Goal: Task Accomplishment & Management: Use online tool/utility

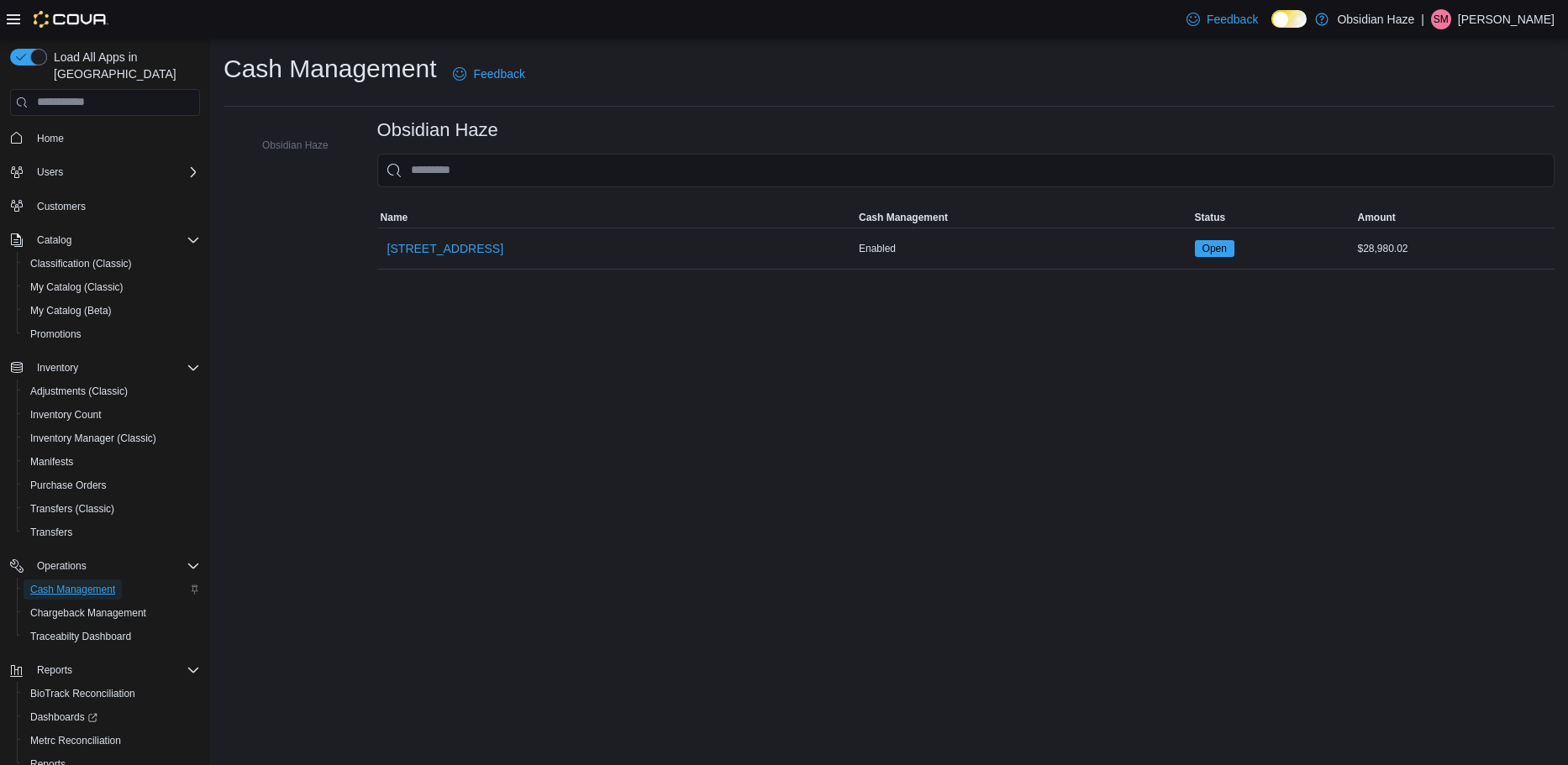
click at [96, 583] on span "Cash Management" at bounding box center [73, 589] width 85 height 14
click at [434, 245] on span "[STREET_ADDRESS]" at bounding box center [446, 249] width 116 height 17
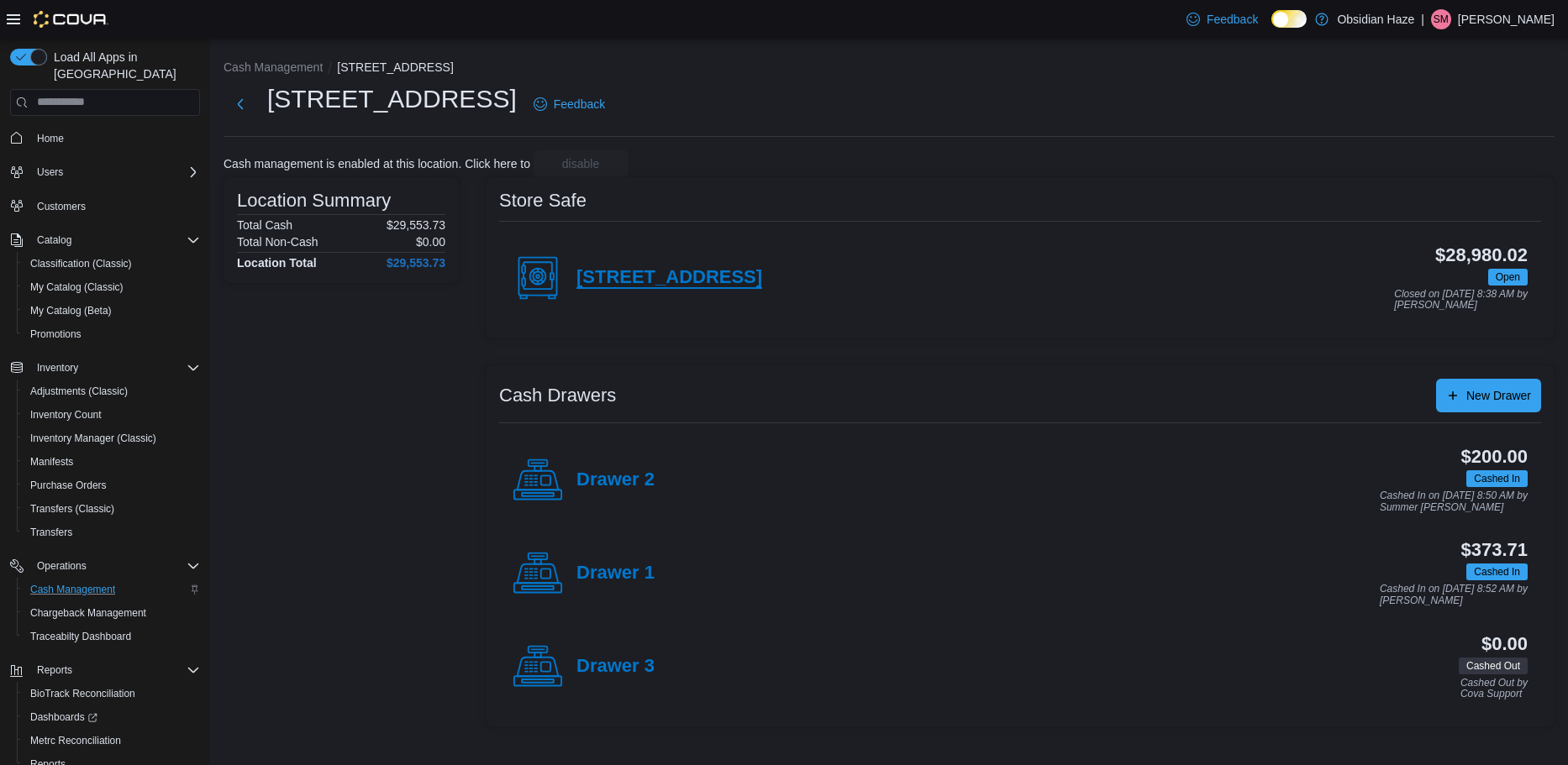
click at [645, 274] on h4 "[STREET_ADDRESS]" at bounding box center [669, 278] width 186 height 22
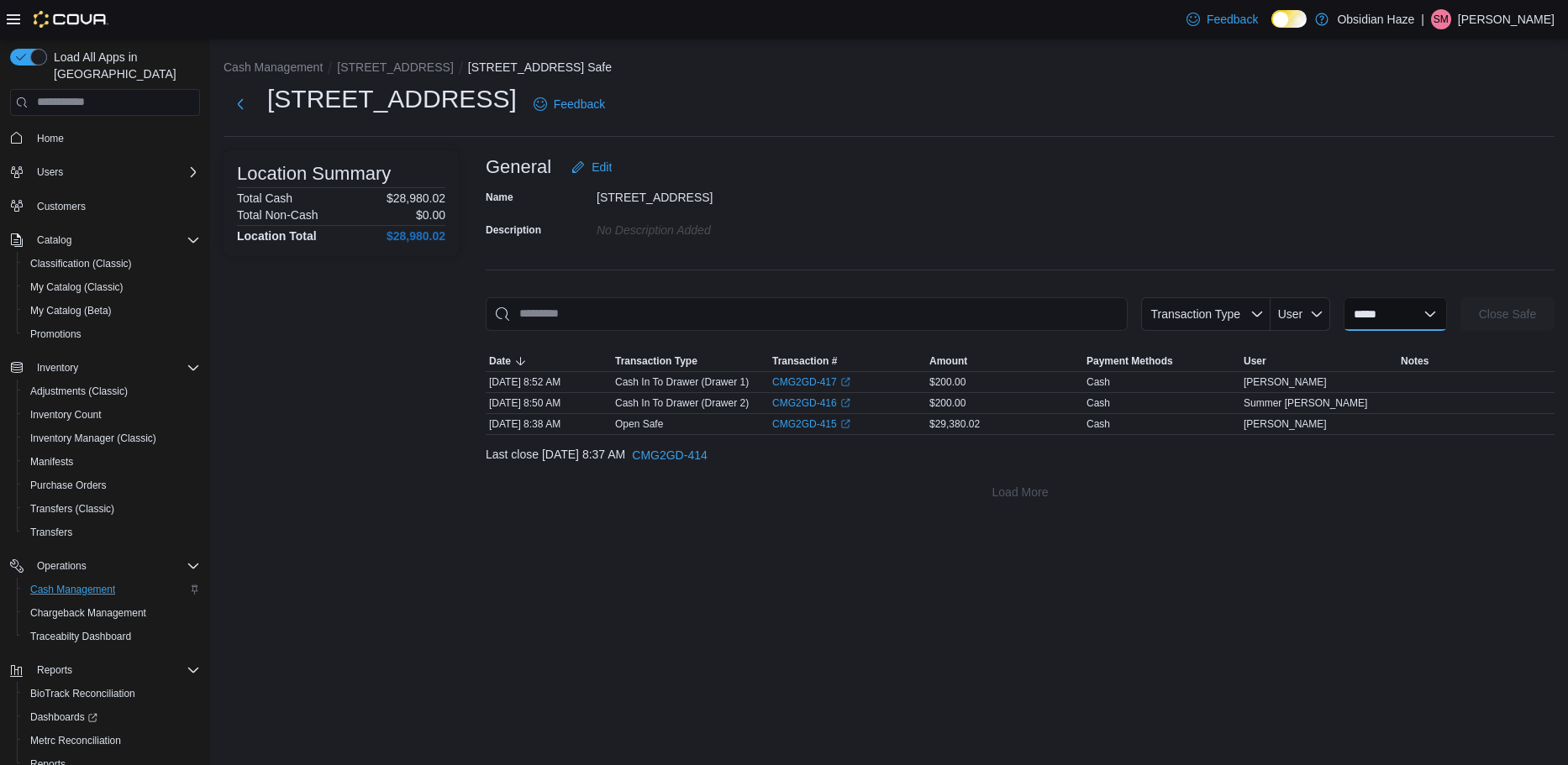
click at [1443, 323] on select "**********" at bounding box center [1395, 314] width 103 height 34
select select "**********"
click at [1343, 297] on select "**********" at bounding box center [1395, 314] width 103 height 34
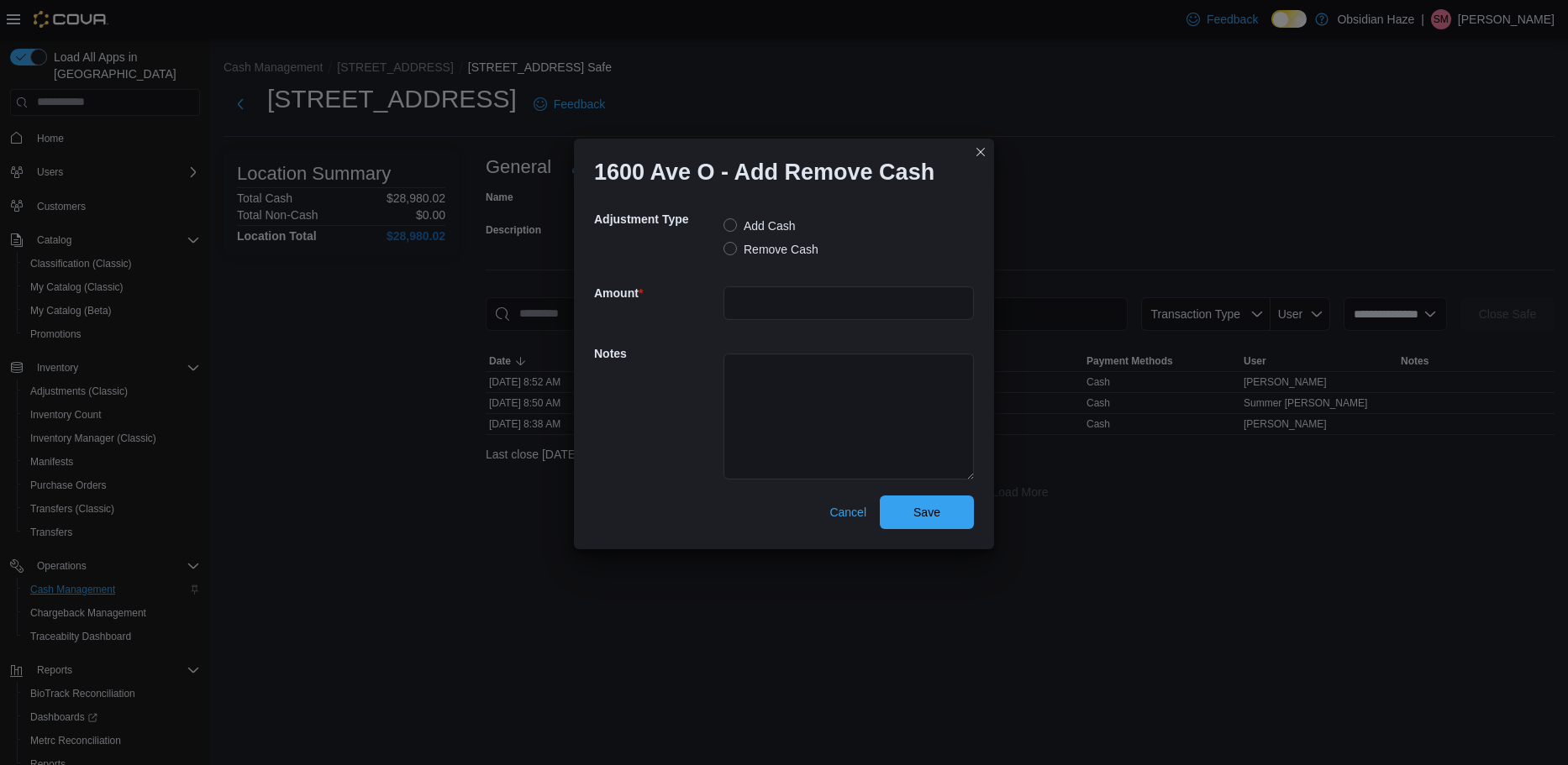
click at [733, 249] on label "Remove Cash" at bounding box center [771, 249] width 95 height 20
click at [759, 304] on input "number" at bounding box center [849, 303] width 250 height 34
type input "*******"
type textarea "**********"
click at [928, 516] on span "Save" at bounding box center [926, 512] width 27 height 17
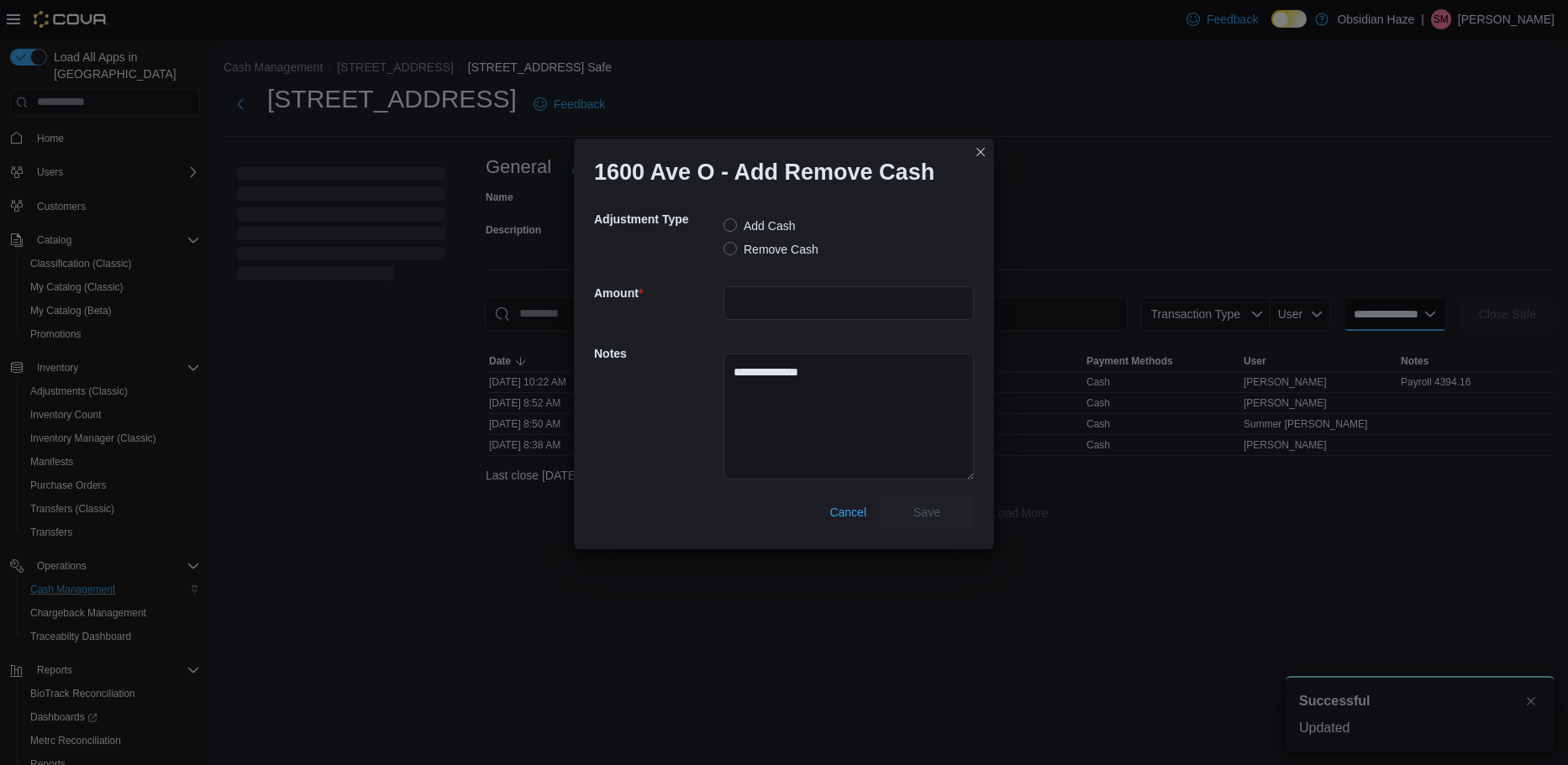
select select
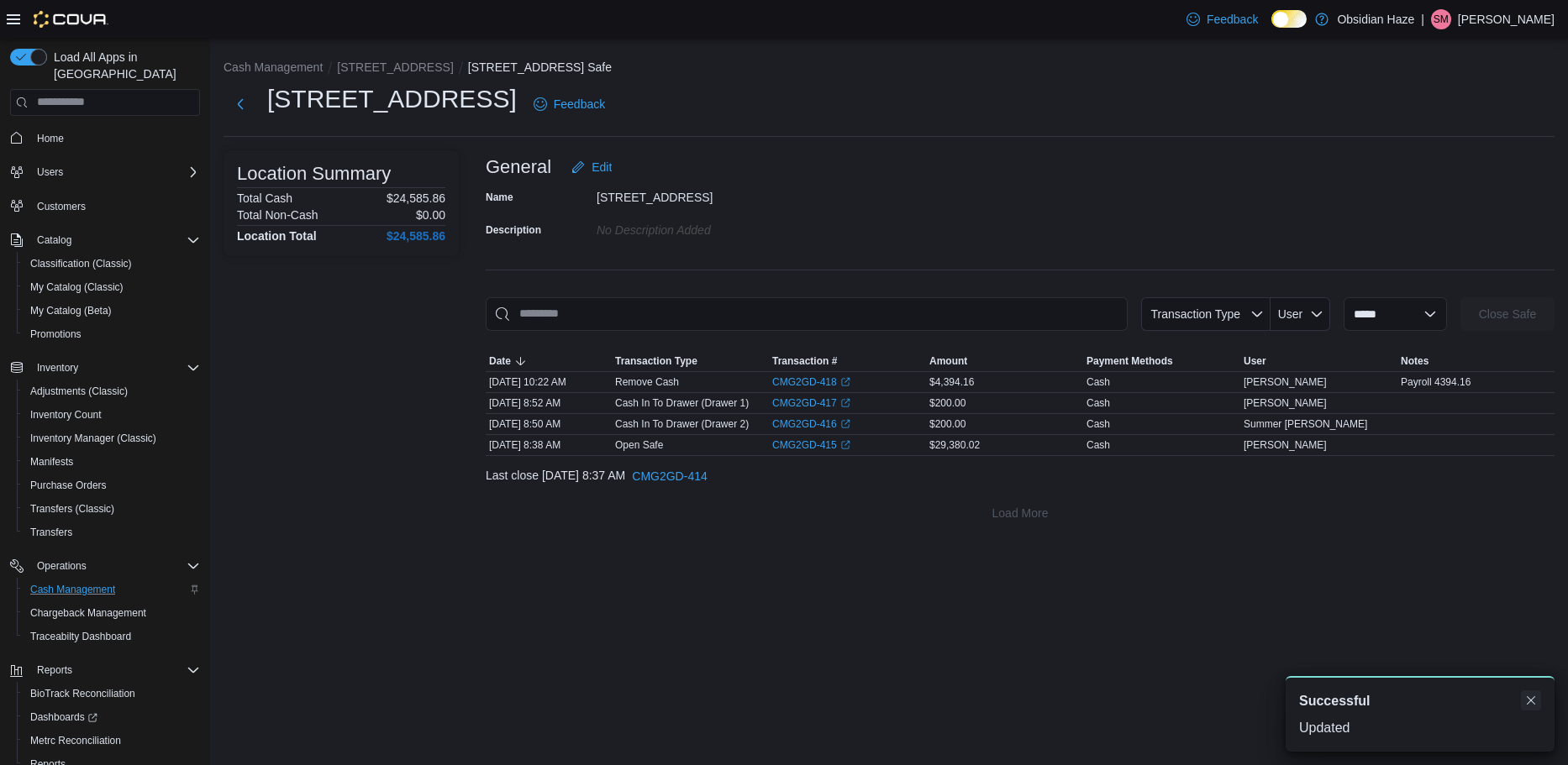
click at [1527, 703] on button "Dismiss toast" at bounding box center [1531, 701] width 20 height 20
click at [67, 630] on span "Traceabilty Dashboard" at bounding box center [81, 636] width 101 height 14
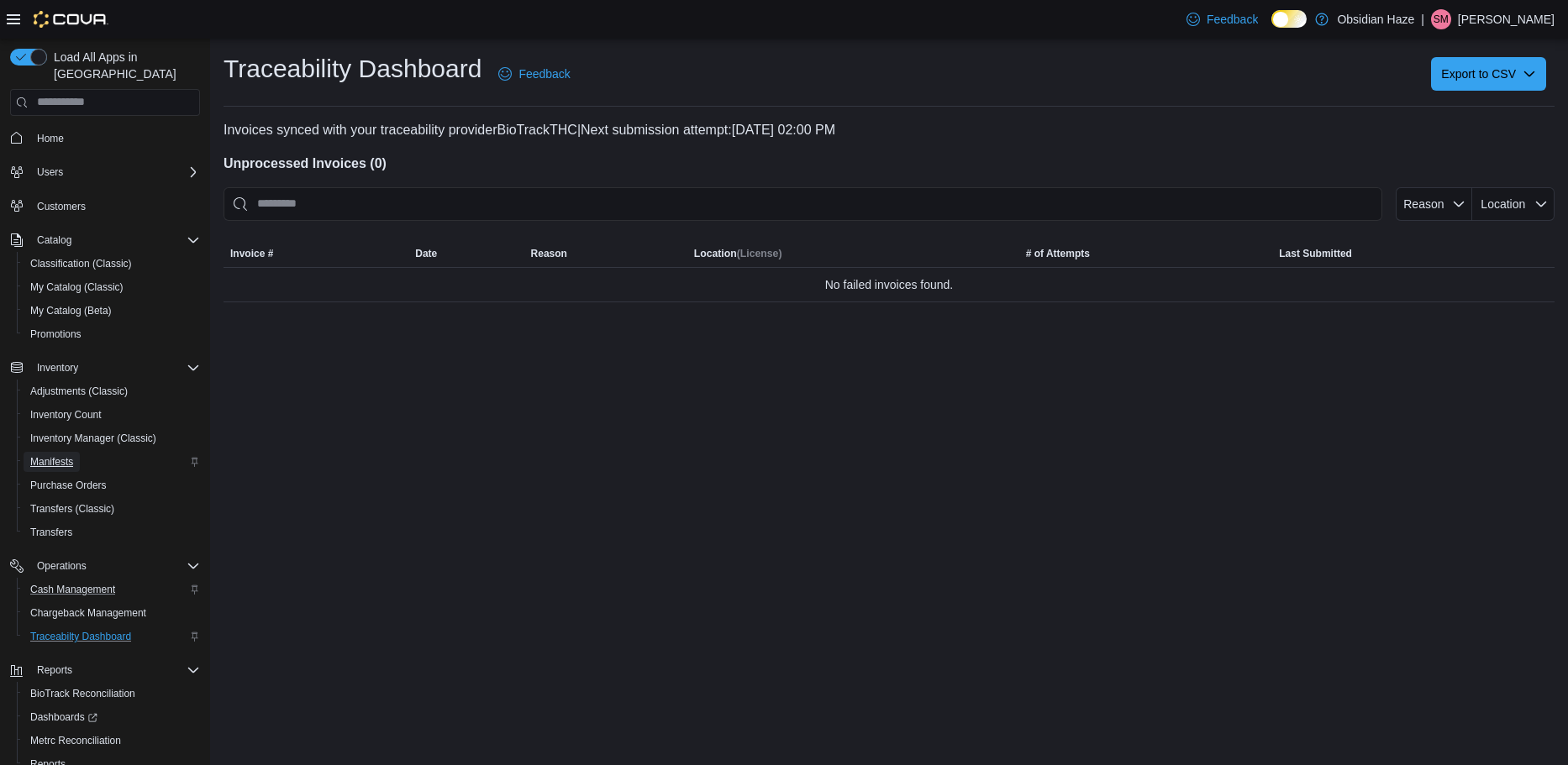
click at [58, 456] on span "Manifests" at bounding box center [52, 462] width 43 height 14
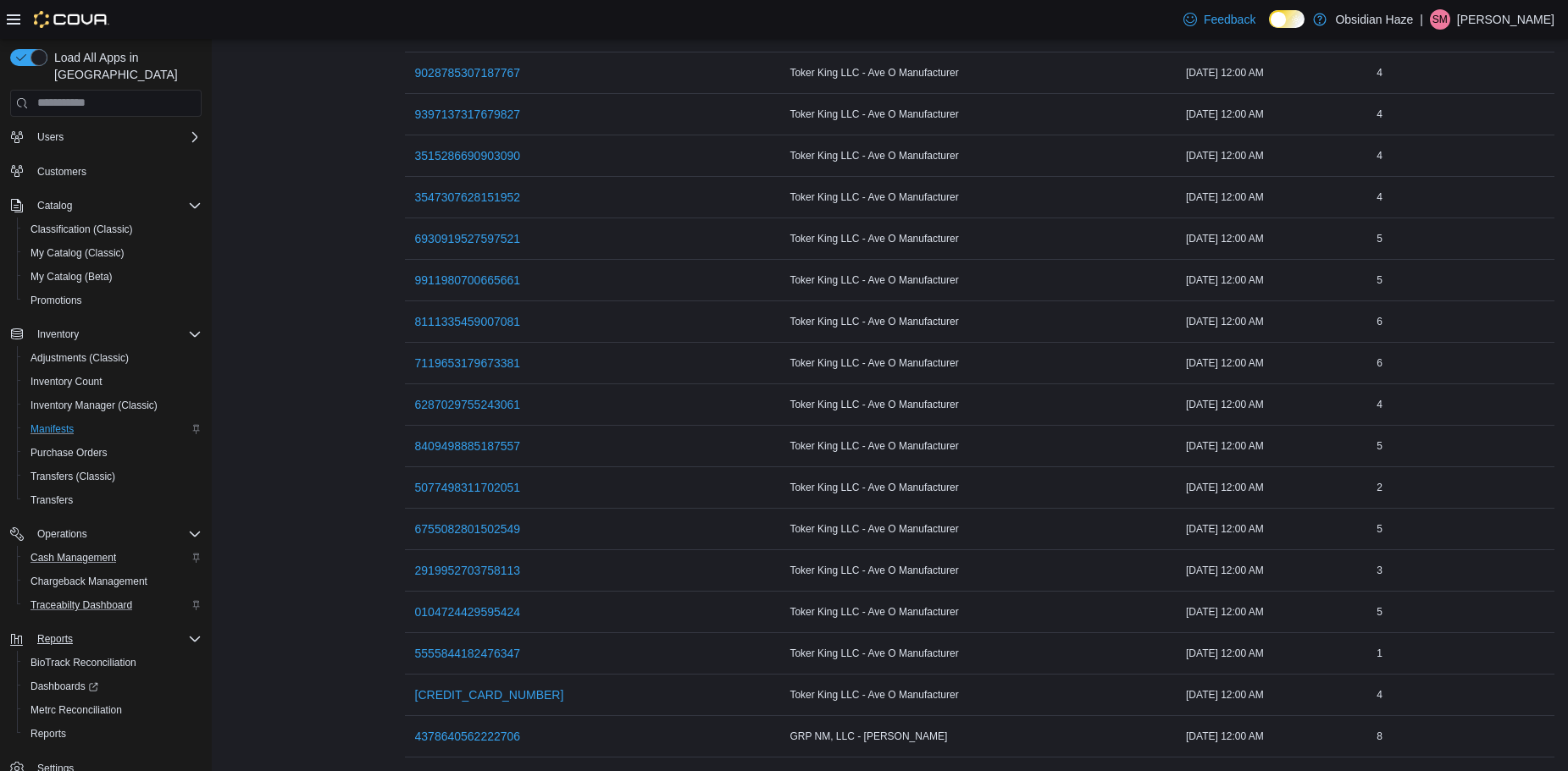
scroll to position [55, 0]
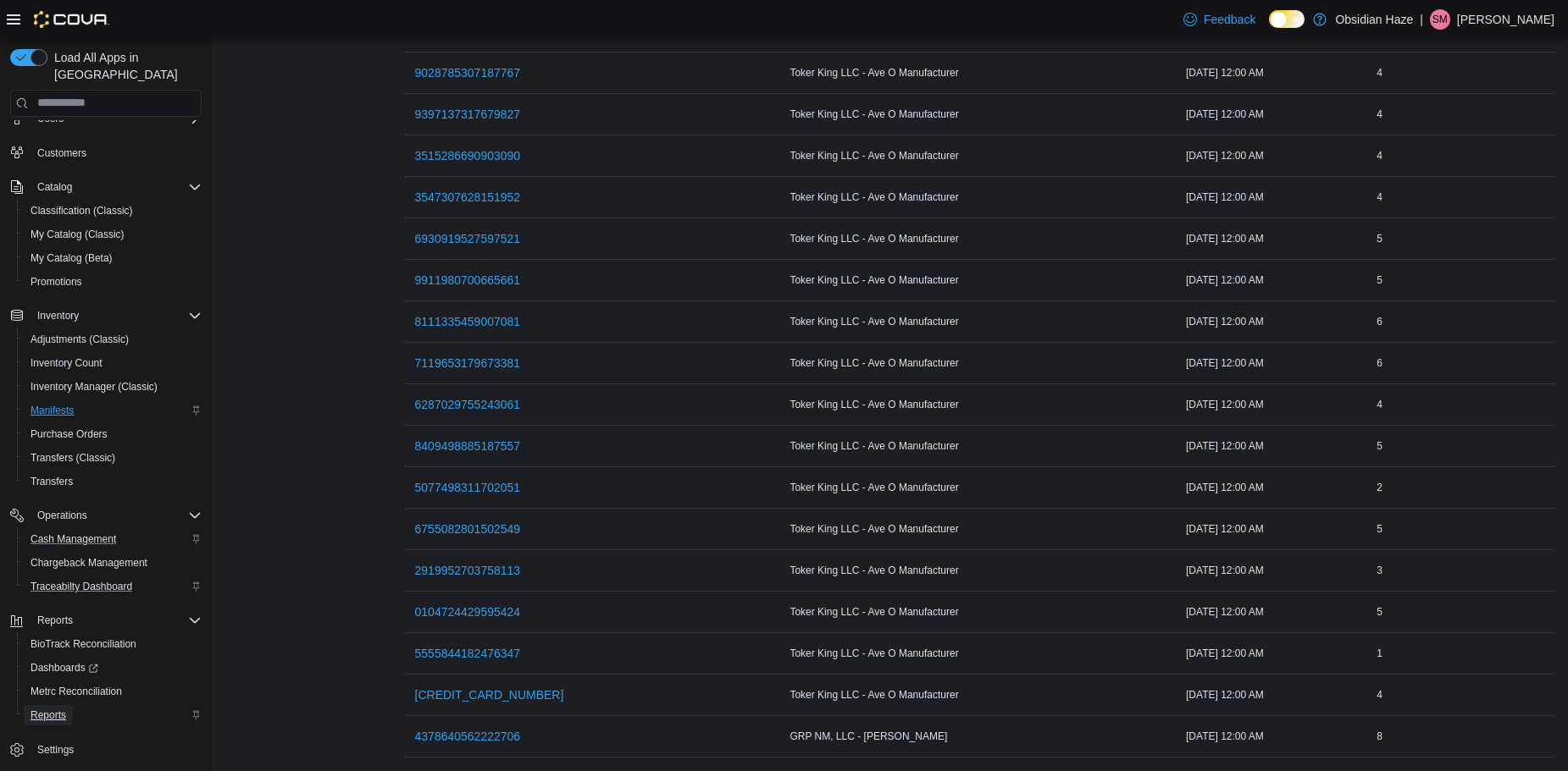
click at [61, 709] on span "Reports" at bounding box center [48, 715] width 35 height 14
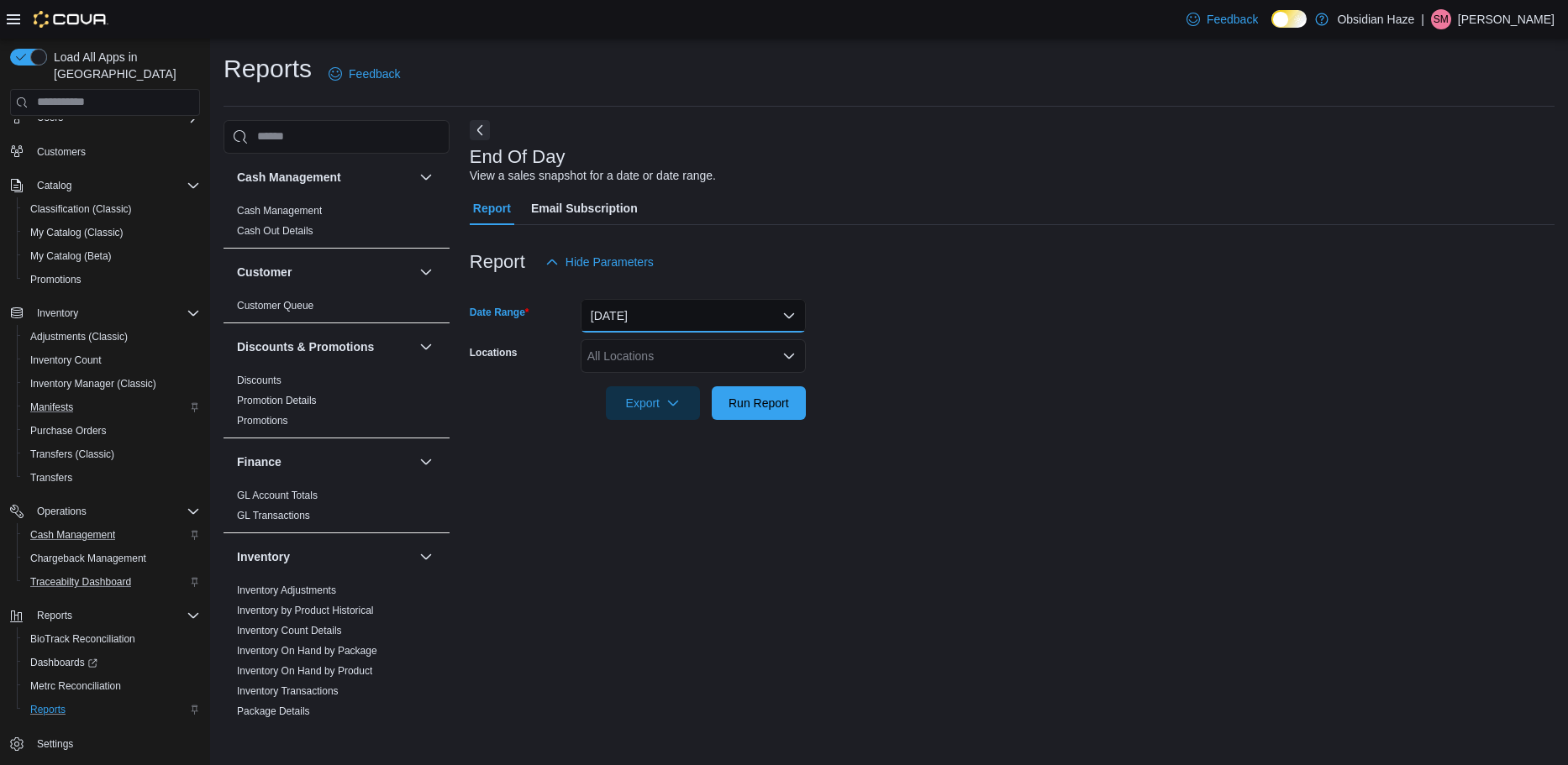
click at [627, 319] on button "[DATE]" at bounding box center [693, 316] width 226 height 34
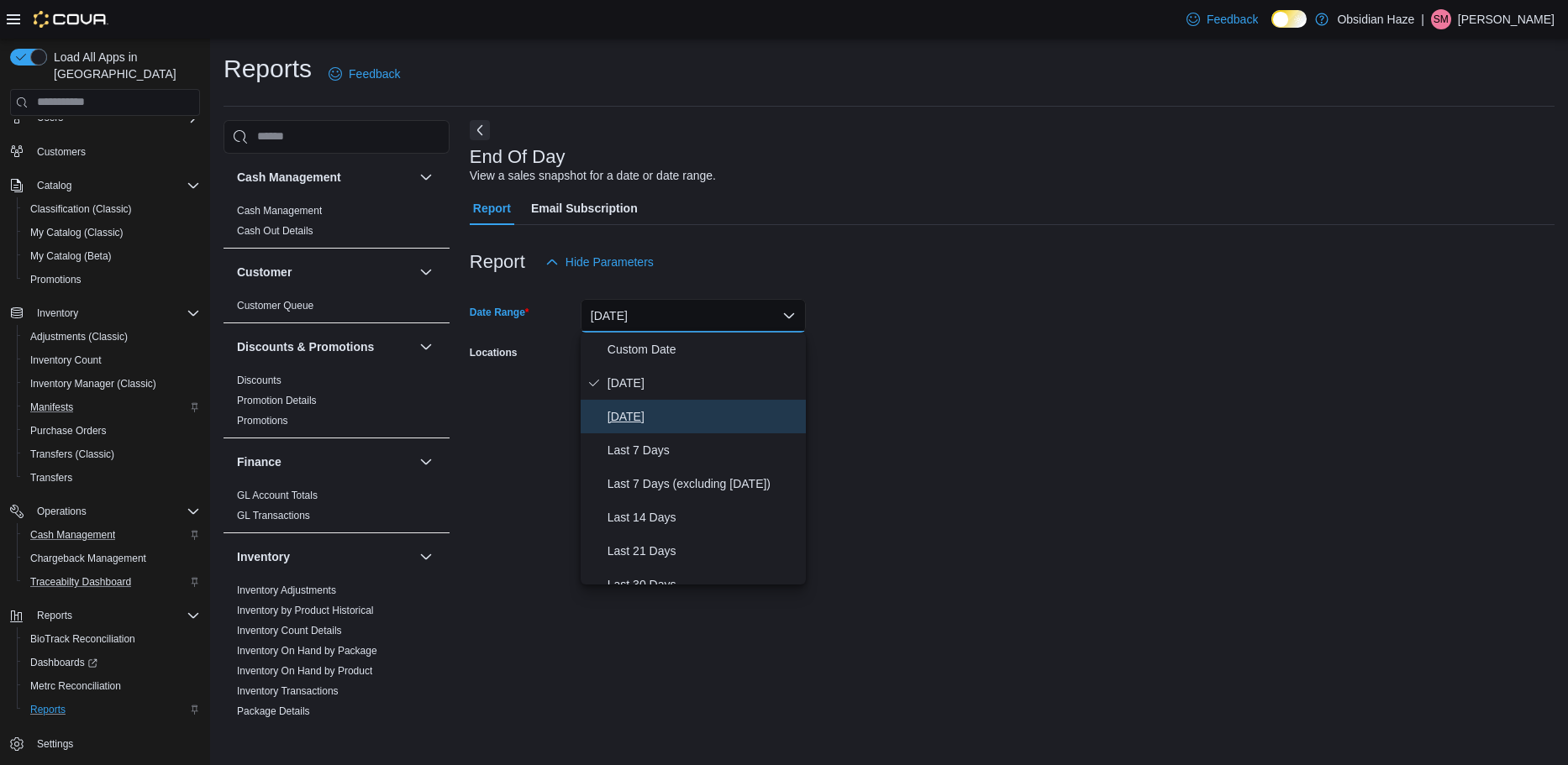
click at [635, 410] on span "[DATE]" at bounding box center [703, 417] width 192 height 20
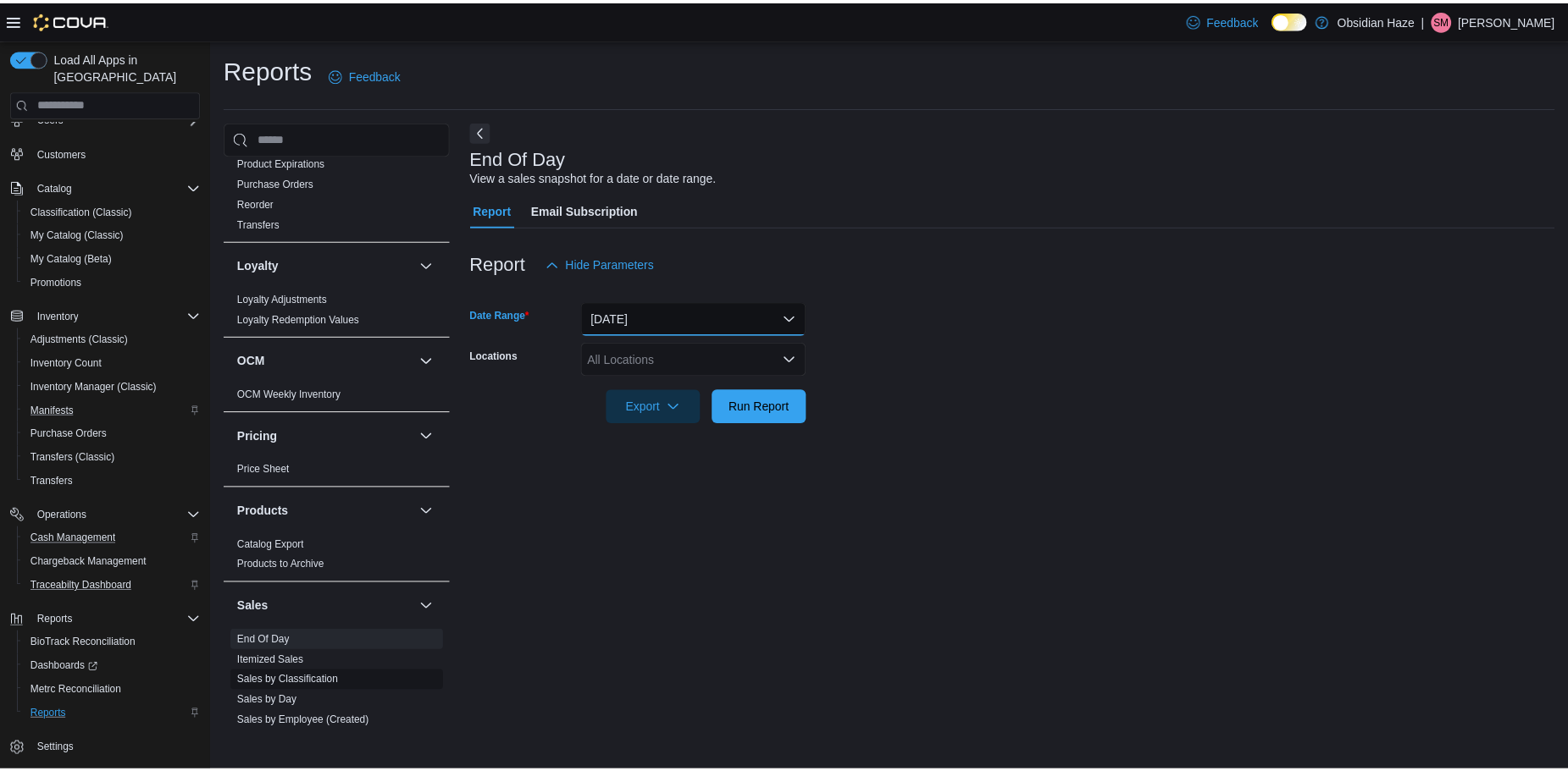
scroll to position [847, 0]
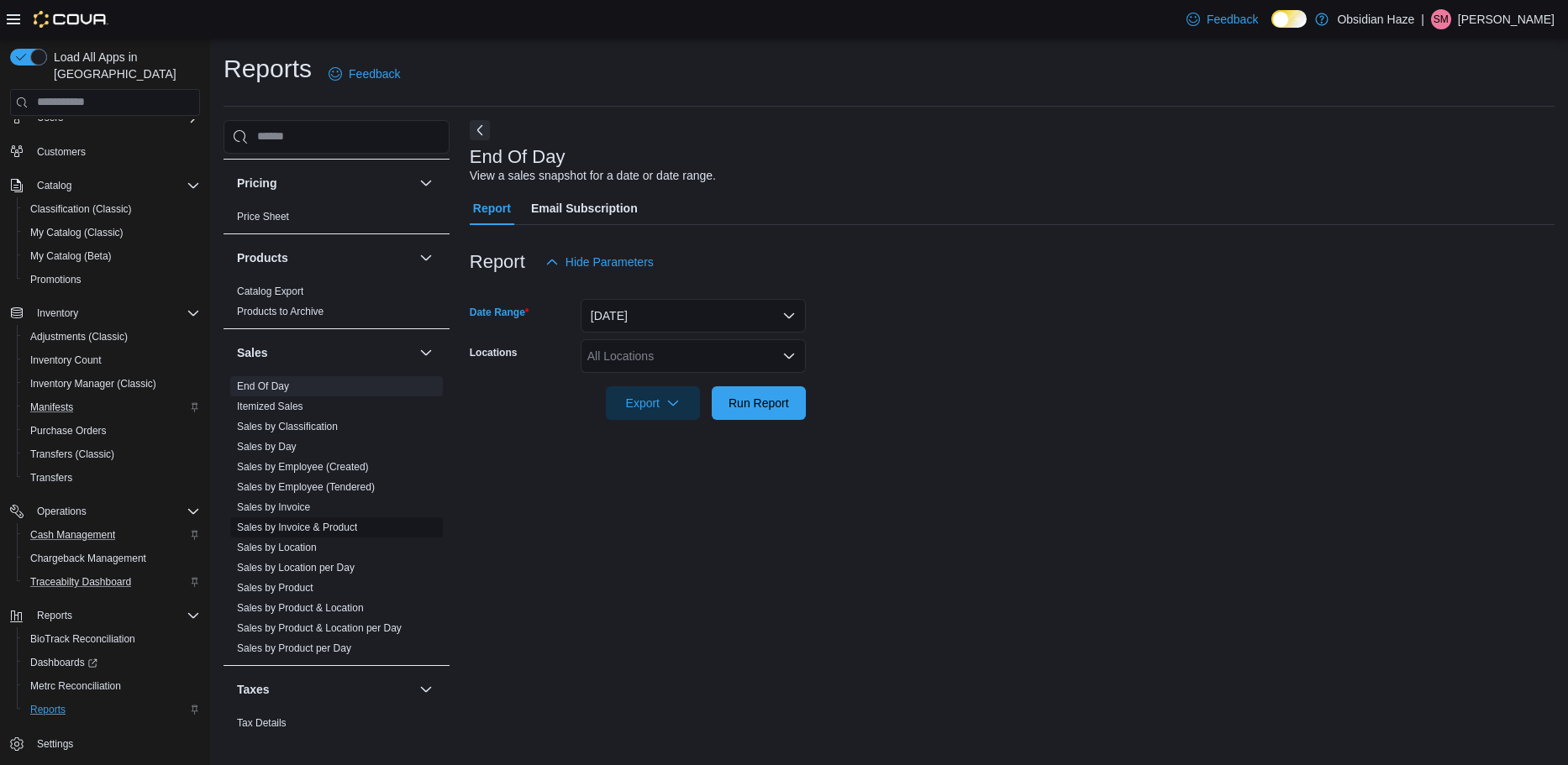
click at [315, 530] on link "Sales by Invoice & Product" at bounding box center [296, 527] width 121 height 12
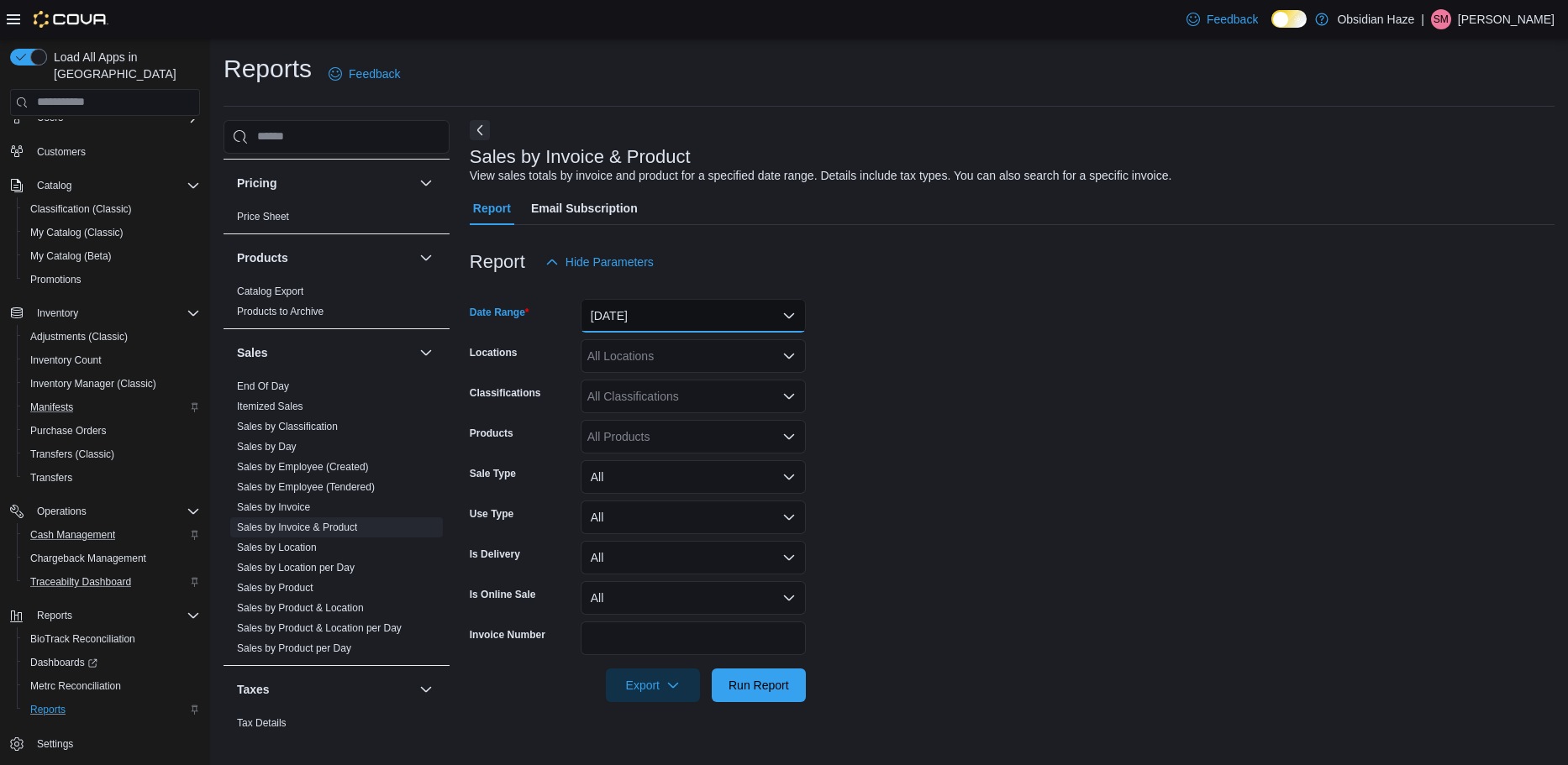
click at [738, 310] on button "[DATE]" at bounding box center [693, 316] width 226 height 34
click at [643, 412] on span "[DATE]" at bounding box center [703, 417] width 192 height 20
click at [801, 359] on div "All Locations" at bounding box center [693, 356] width 226 height 34
click at [676, 411] on span "[STREET_ADDRESS]" at bounding box center [675, 409] width 116 height 17
click at [976, 421] on form "Date Range [DATE] Locations [GEOGRAPHIC_DATA] O Combo box. Selected. 1600 Ave O…" at bounding box center [1012, 491] width 1085 height 423
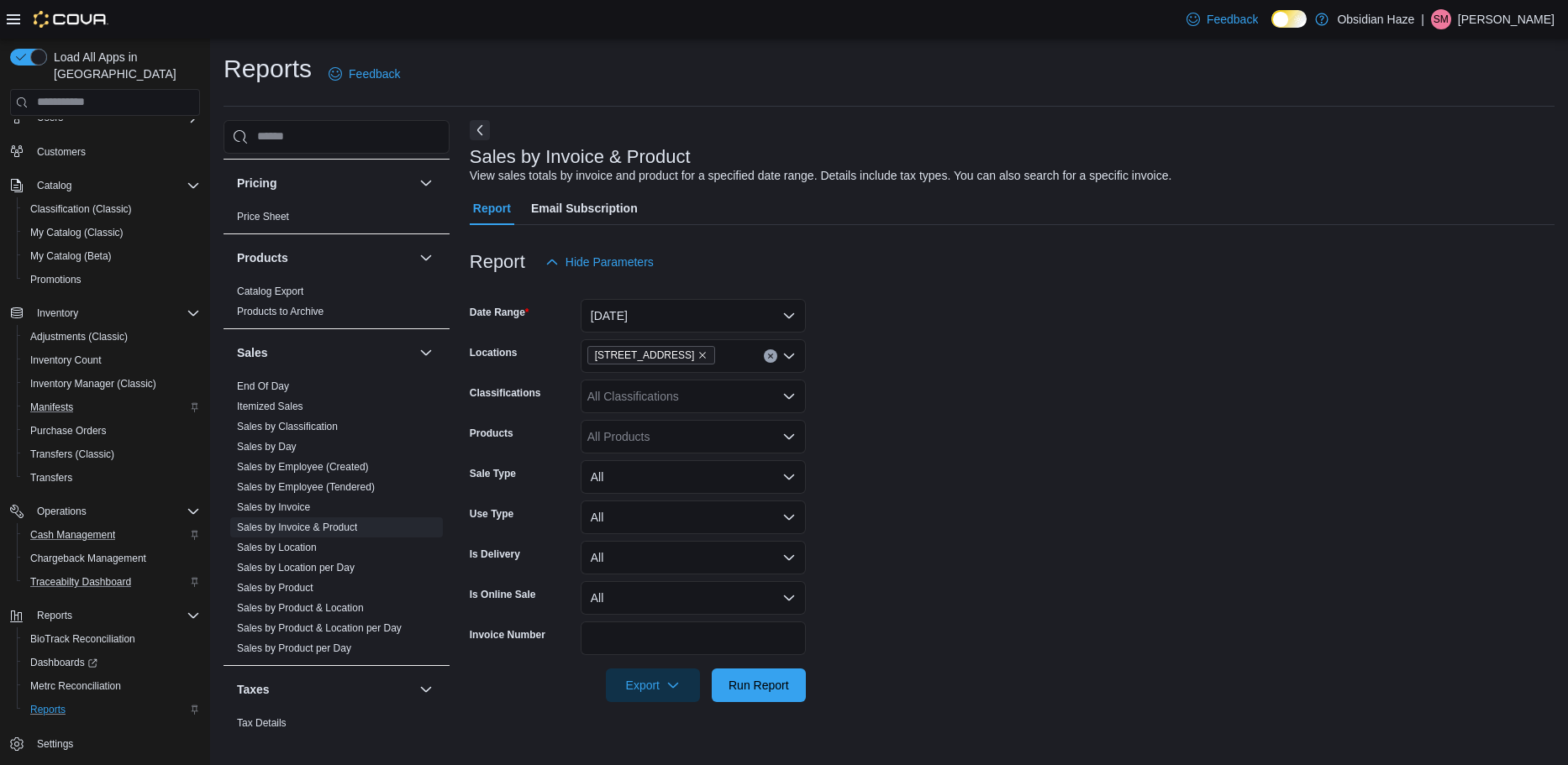
click at [787, 392] on icon "Open list of options" at bounding box center [789, 396] width 14 height 14
click at [656, 476] on span "Concentrates" at bounding box center [652, 474] width 70 height 17
click at [949, 496] on form "Date Range [DATE] Locations [STREET_ADDRESS] O Classifications Concentrates Pro…" at bounding box center [1012, 491] width 1085 height 423
click at [784, 678] on span "Run Report" at bounding box center [759, 685] width 61 height 17
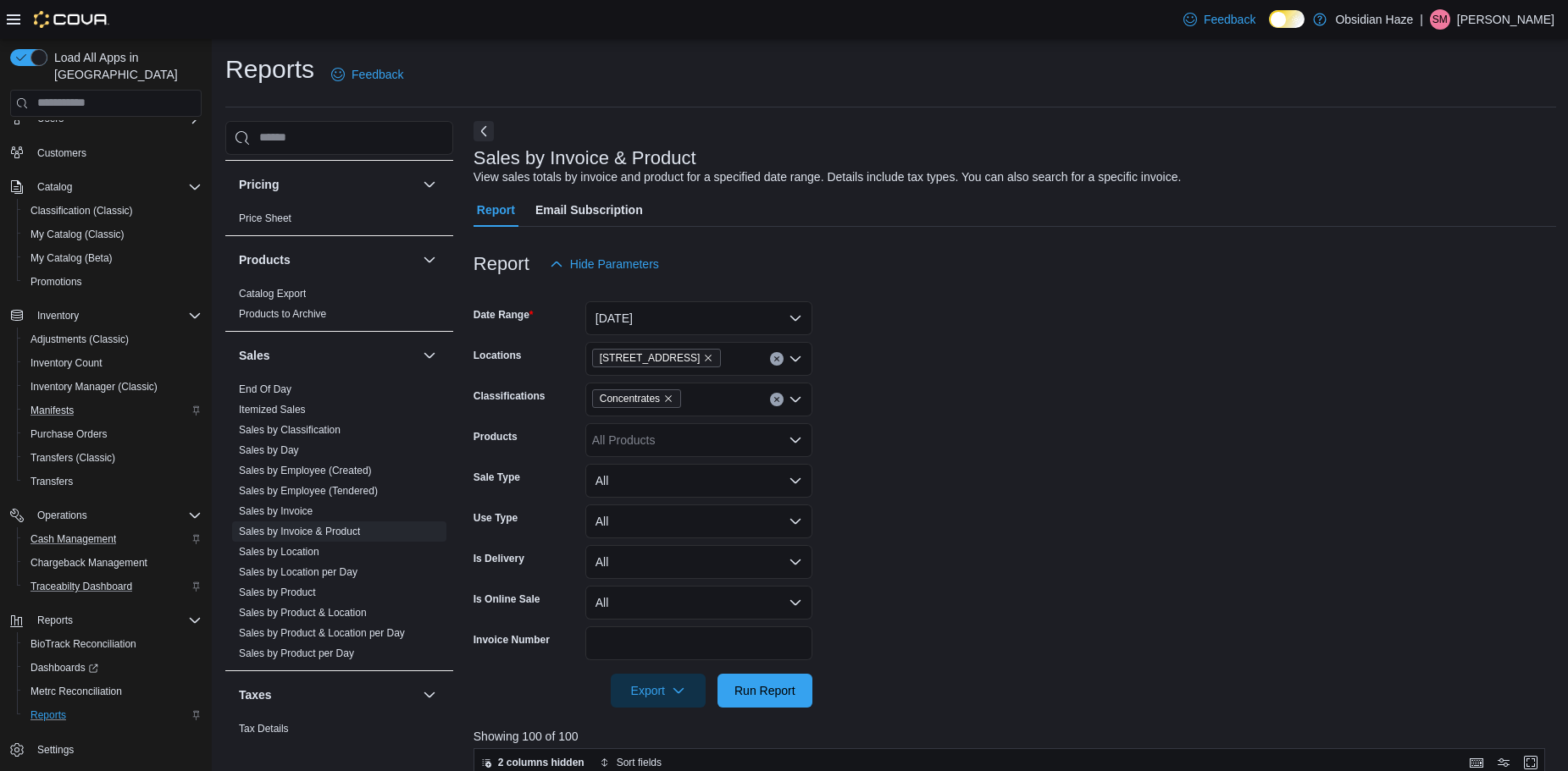
scroll to position [339, 0]
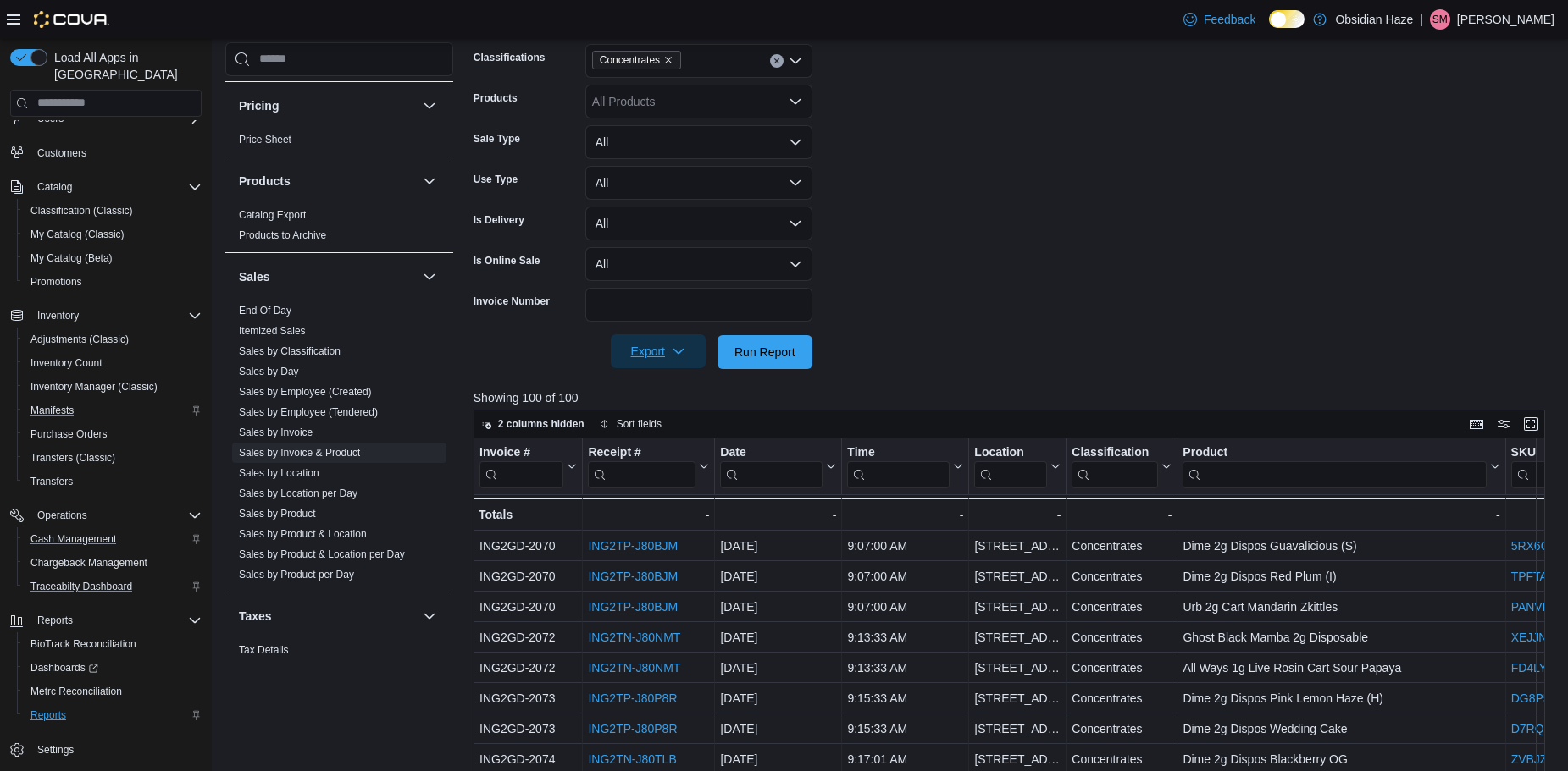
click at [686, 353] on span "Export" at bounding box center [658, 351] width 74 height 34
click at [683, 380] on span "Export to Excel" at bounding box center [661, 386] width 76 height 14
